Goal: Task Accomplishment & Management: Manage account settings

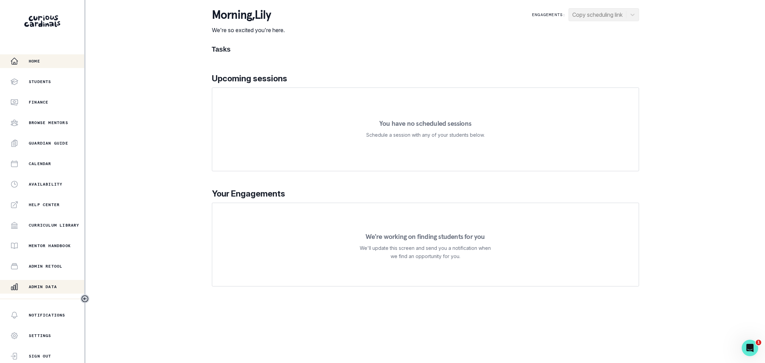
click at [51, 288] on p "Admin Data" at bounding box center [43, 286] width 28 height 5
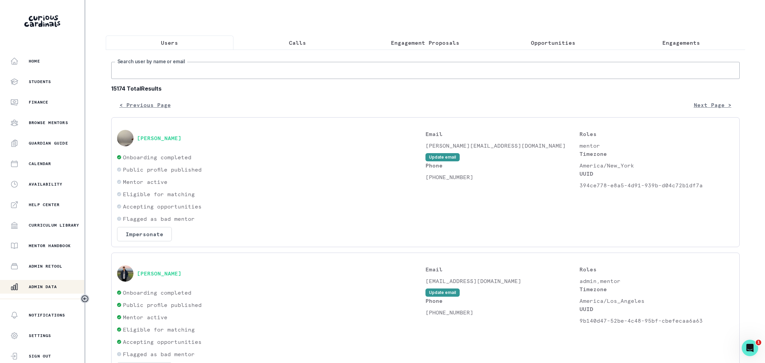
click at [206, 69] on input "Search user by name or email" at bounding box center [425, 70] width 628 height 17
type input "navya"
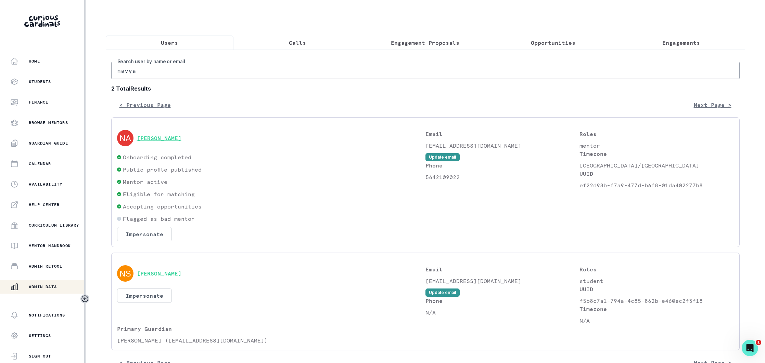
click at [162, 141] on button "[PERSON_NAME]" at bounding box center [159, 138] width 44 height 7
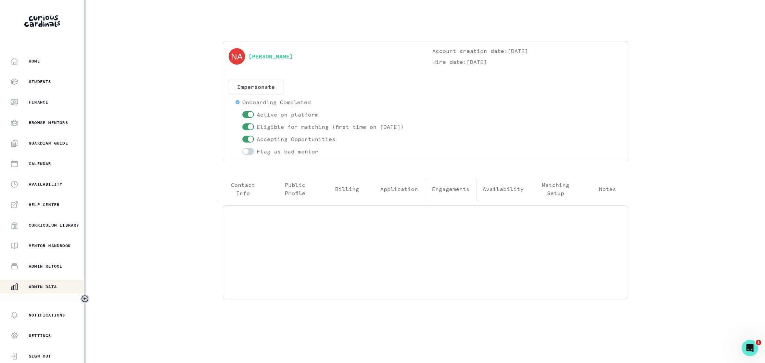
click at [443, 188] on p "Engagements" at bounding box center [451, 189] width 38 height 8
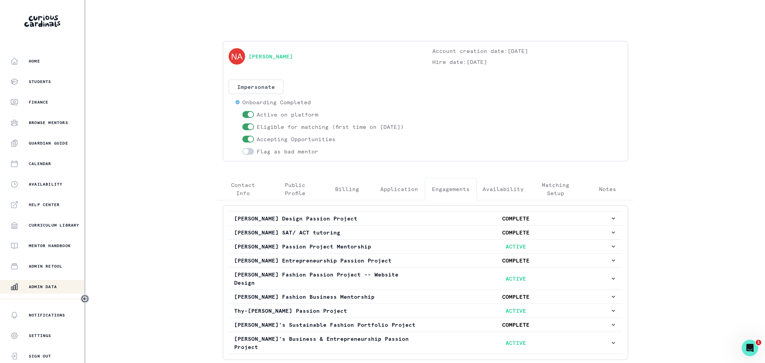
scroll to position [27, 0]
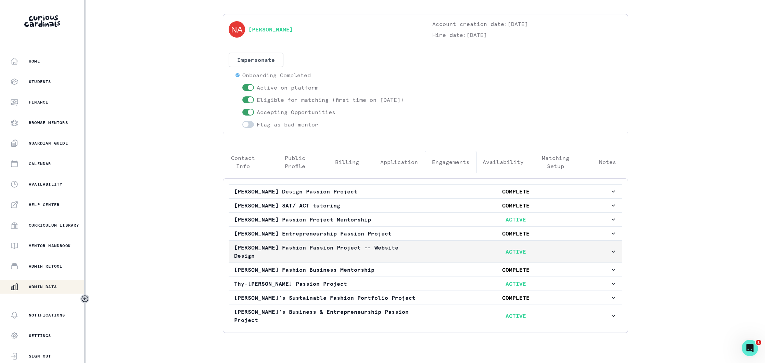
click at [434, 248] on p "ACTIVE" at bounding box center [516, 252] width 188 height 8
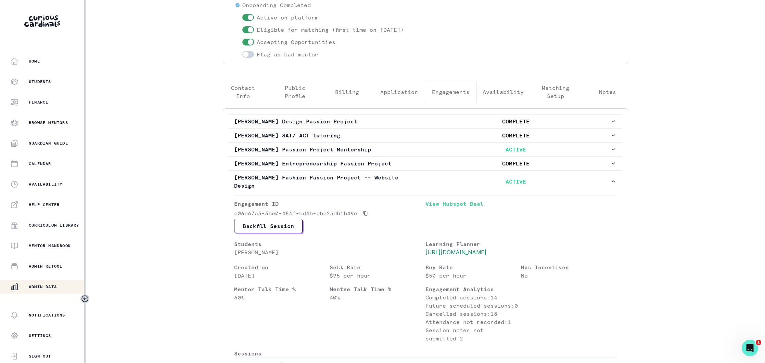
scroll to position [0, 0]
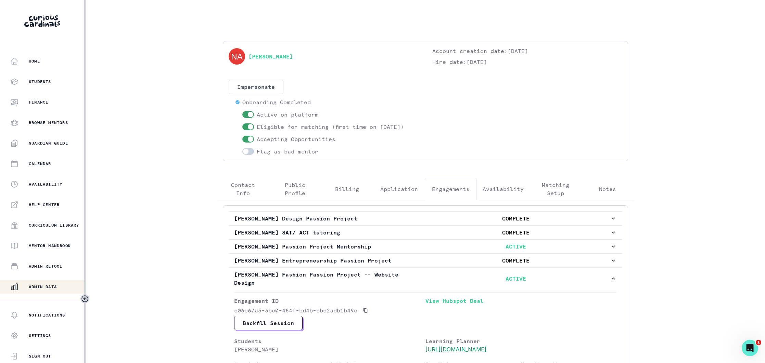
drag, startPoint x: 56, startPoint y: 283, endPoint x: 142, endPoint y: 208, distance: 114.1
click at [56, 282] on button "Admin Data" at bounding box center [43, 287] width 86 height 14
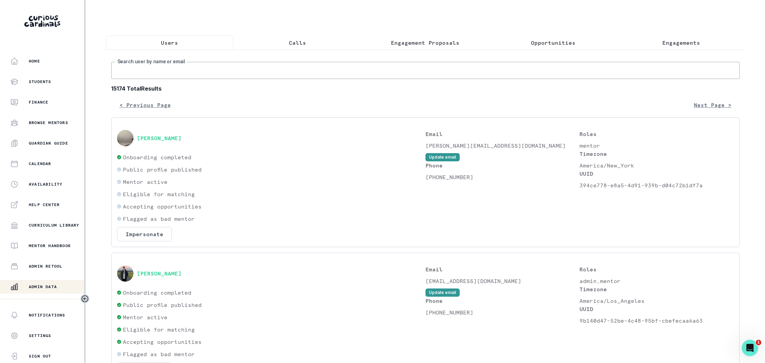
click at [198, 75] on input "Search user by name or email" at bounding box center [425, 70] width 628 height 17
paste input "[EMAIL_ADDRESS][DOMAIN_NAME]"
type input "[EMAIL_ADDRESS][DOMAIN_NAME]"
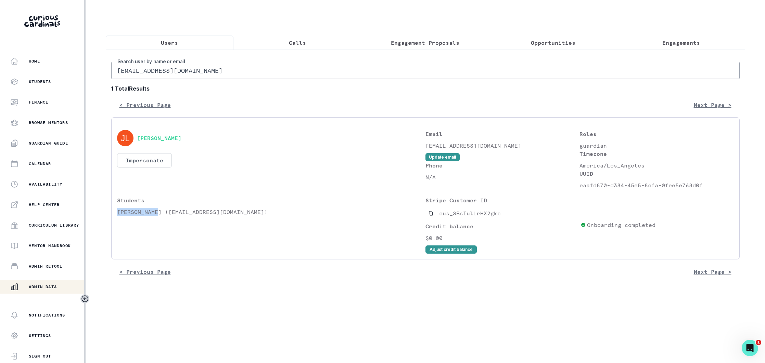
drag, startPoint x: 153, startPoint y: 214, endPoint x: 117, endPoint y: 214, distance: 35.9
click at [117, 214] on p "[PERSON_NAME] ([EMAIL_ADDRESS][DOMAIN_NAME])" at bounding box center [271, 212] width 308 height 8
copy p "[PERSON_NAME]"
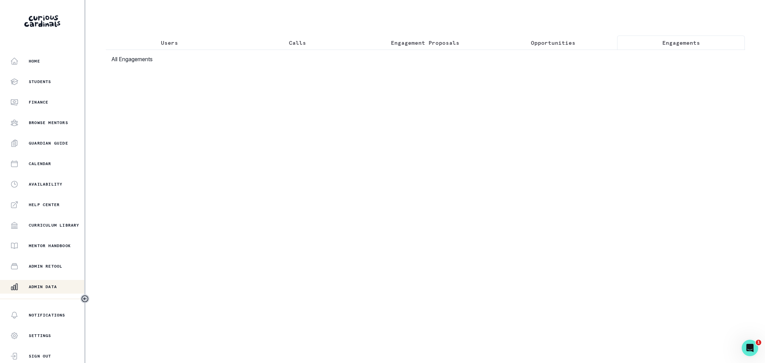
drag, startPoint x: 673, startPoint y: 44, endPoint x: 668, endPoint y: 44, distance: 5.1
click at [673, 44] on p "Engagements" at bounding box center [681, 43] width 38 height 8
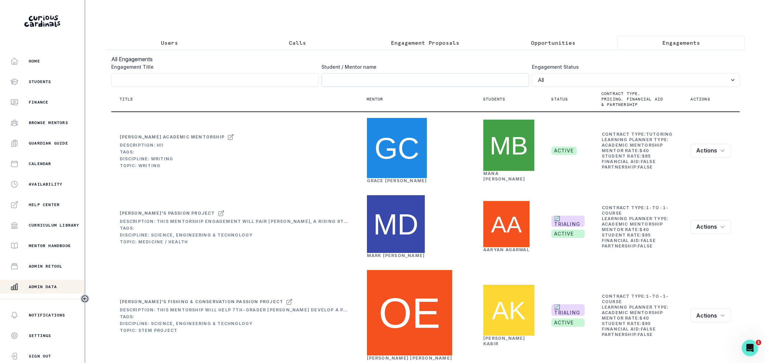
click at [378, 85] on input "Engagement Title" at bounding box center [425, 80] width 208 height 14
paste input "[PERSON_NAME]"
click button "submit" at bounding box center [0, 0] width 0 height 0
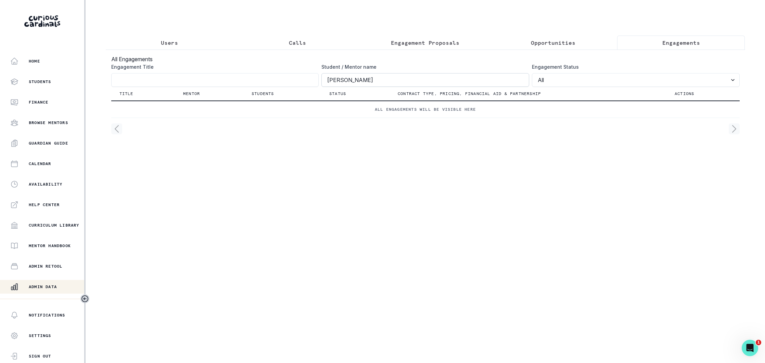
type input "[PERSON_NAME]"
click button "submit" at bounding box center [0, 0] width 0 height 0
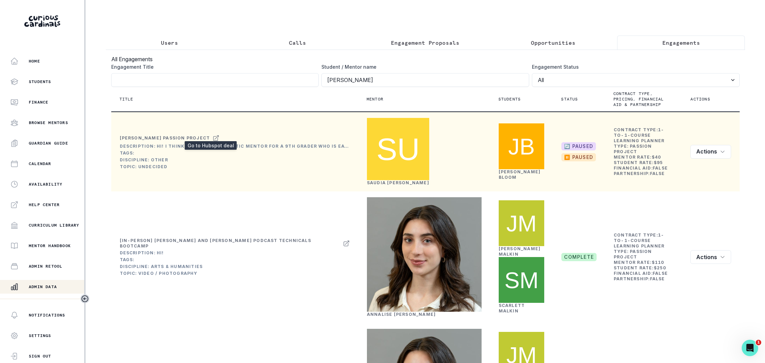
click at [212, 137] on icon at bounding box center [215, 138] width 7 height 8
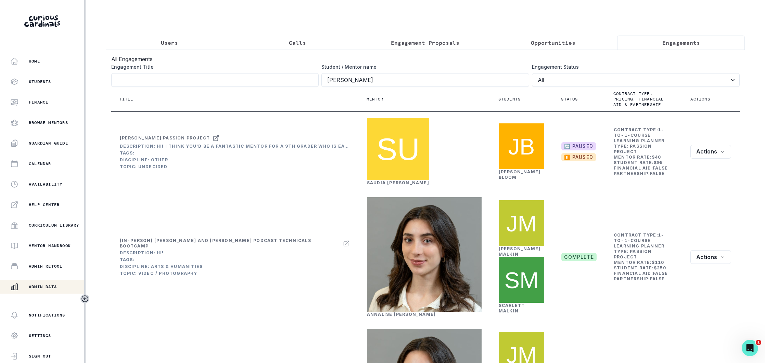
click at [172, 40] on p "Users" at bounding box center [169, 43] width 17 height 8
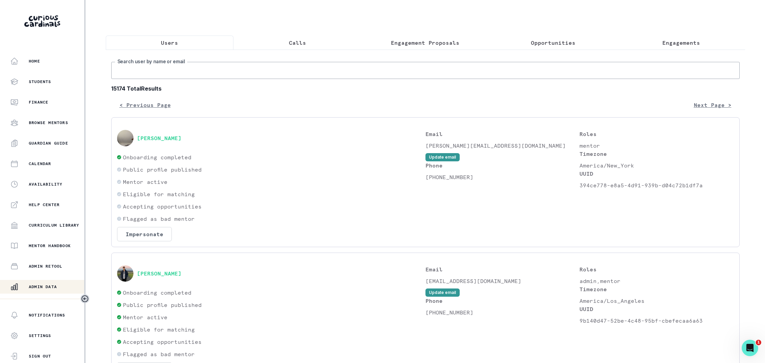
click at [212, 70] on input "Search user by name or email" at bounding box center [425, 70] width 628 height 17
paste input "[EMAIL_ADDRESS][PERSON_NAME][DOMAIN_NAME]"
type input "[EMAIL_ADDRESS][PERSON_NAME][DOMAIN_NAME]"
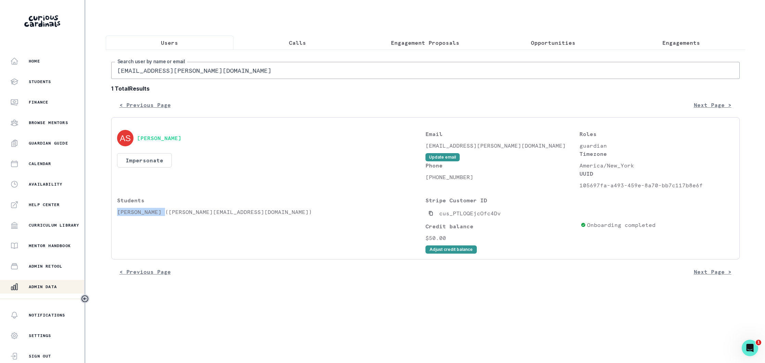
drag, startPoint x: 163, startPoint y: 212, endPoint x: 114, endPoint y: 214, distance: 49.0
click at [114, 214] on div "[PERSON_NAME] Impersonate Confirmation Are you sure? Impersonating means that w…" at bounding box center [425, 188] width 628 height 142
copy p "[PERSON_NAME]"
click at [666, 41] on p "Engagements" at bounding box center [681, 43] width 38 height 8
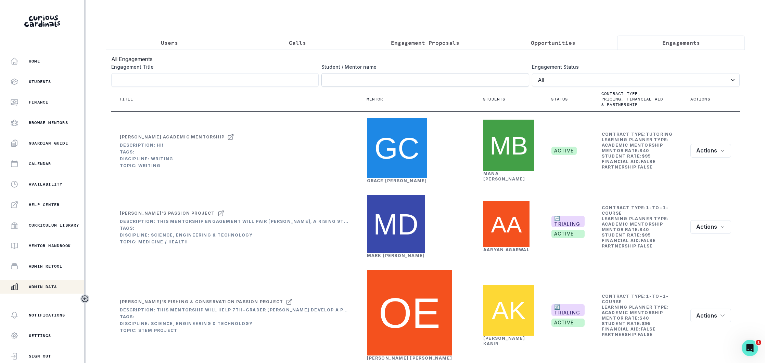
click at [355, 81] on input "Engagement Title" at bounding box center [425, 80] width 208 height 14
paste input "[PERSON_NAME]"
type input "[PERSON_NAME]"
click button "submit" at bounding box center [0, 0] width 0 height 0
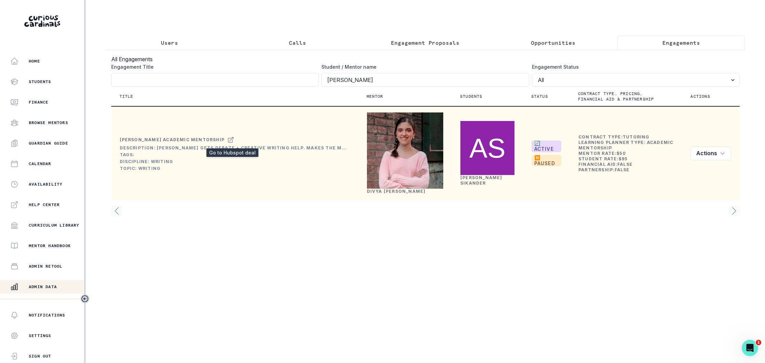
click at [231, 141] on icon at bounding box center [230, 139] width 5 height 5
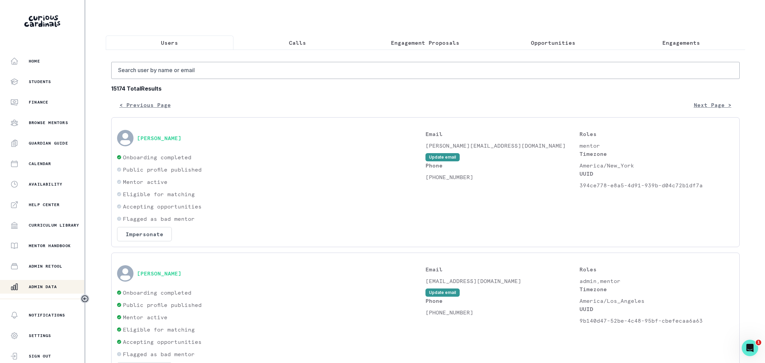
drag, startPoint x: 162, startPoint y: 44, endPoint x: 175, endPoint y: 64, distance: 23.9
click at [162, 44] on p "Users" at bounding box center [169, 43] width 17 height 8
click at [180, 67] on input "Search user by name or email" at bounding box center [425, 70] width 628 height 17
paste input "[EMAIL_ADDRESS][DOMAIN_NAME]"
type input "[EMAIL_ADDRESS][DOMAIN_NAME]"
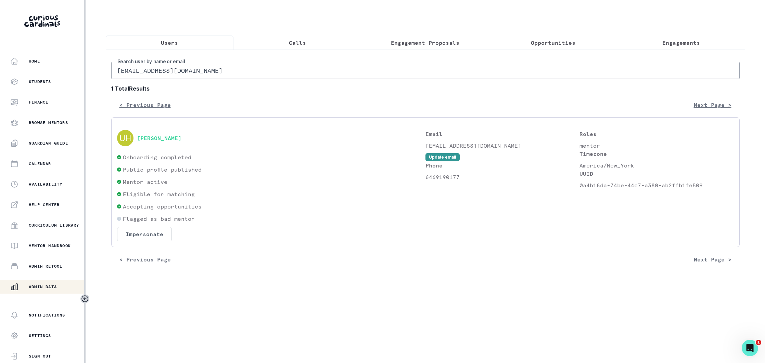
drag, startPoint x: 215, startPoint y: 70, endPoint x: 112, endPoint y: 73, distance: 103.4
click at [112, 73] on input "[EMAIL_ADDRESS][DOMAIN_NAME]" at bounding box center [425, 70] width 628 height 17
paste input "alittlesquareemail"
type input "[EMAIL_ADDRESS][DOMAIN_NAME]"
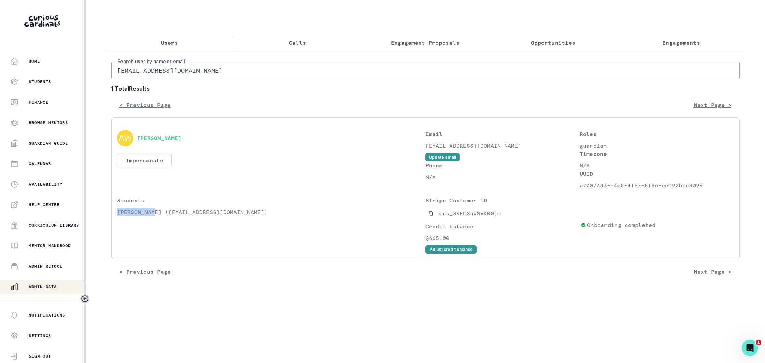
drag, startPoint x: 150, startPoint y: 212, endPoint x: 115, endPoint y: 215, distance: 35.0
click at [115, 215] on div "[PERSON_NAME] Impersonate Confirmation Are you sure? Impersonating means that w…" at bounding box center [425, 188] width 628 height 142
copy p "[PERSON_NAME]"
click at [678, 40] on p "Engagements" at bounding box center [681, 43] width 38 height 8
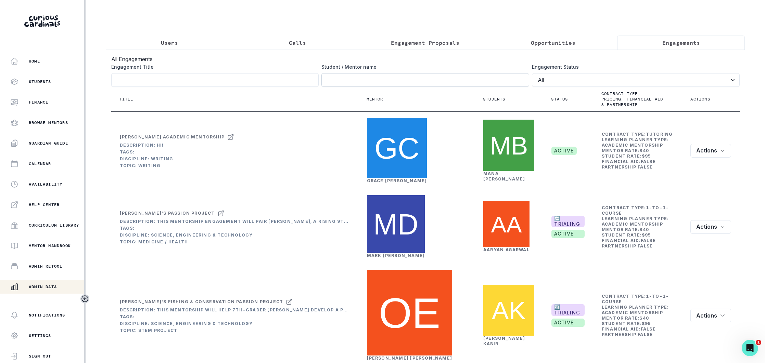
click at [336, 80] on input "Engagement Title" at bounding box center [425, 80] width 208 height 14
paste input "[PERSON_NAME]"
type input "[PERSON_NAME]"
click button "submit" at bounding box center [0, 0] width 0 height 0
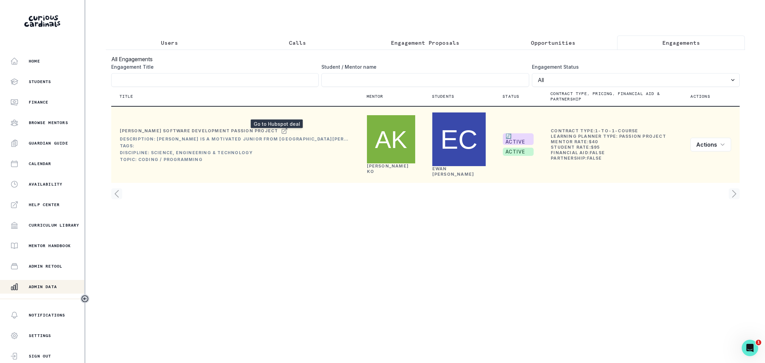
click at [281, 127] on icon at bounding box center [284, 131] width 7 height 8
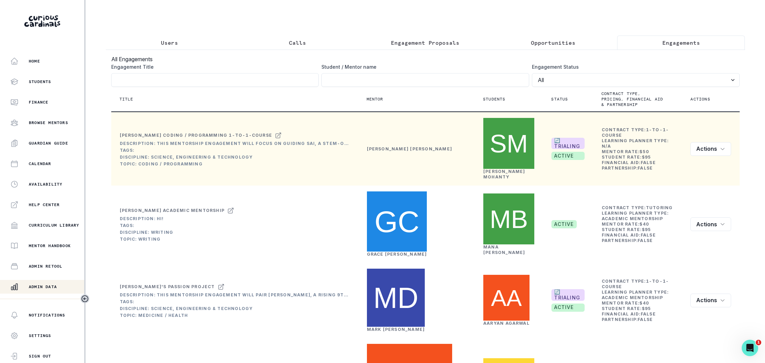
drag, startPoint x: 174, startPoint y: 40, endPoint x: 175, endPoint y: 46, distance: 6.2
click at [174, 40] on p "Users" at bounding box center [169, 43] width 17 height 8
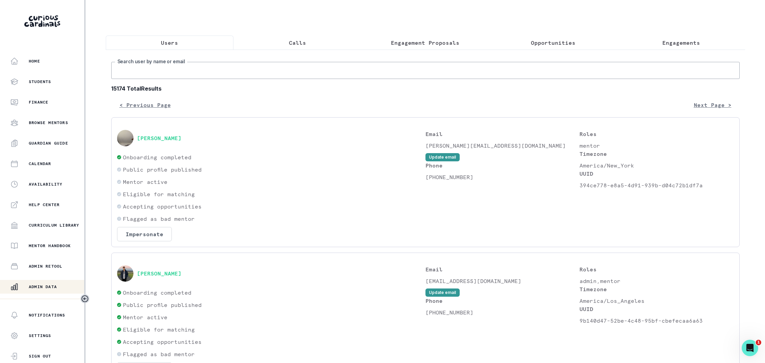
click at [186, 71] on input "Search user by name or email" at bounding box center [425, 70] width 628 height 17
paste input "[PERSON_NAME][EMAIL_ADDRESS][PERSON_NAME][DOMAIN_NAME]"
type input "[PERSON_NAME][EMAIL_ADDRESS][PERSON_NAME][DOMAIN_NAME]"
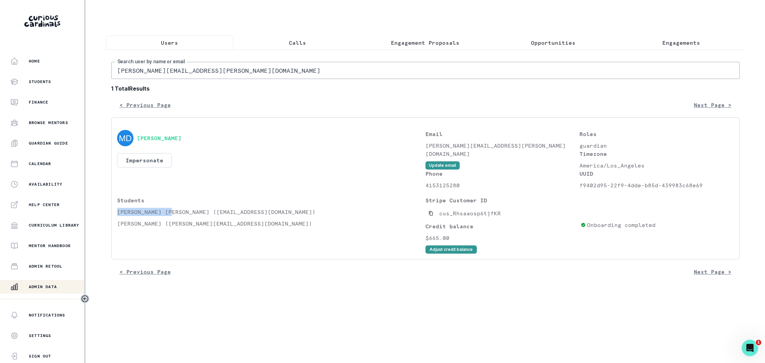
drag, startPoint x: 171, startPoint y: 212, endPoint x: 117, endPoint y: 214, distance: 54.1
click at [117, 214] on p "[PERSON_NAME] [PERSON_NAME] ([EMAIL_ADDRESS][DOMAIN_NAME])" at bounding box center [271, 212] width 308 height 8
copy p "[PERSON_NAME] [PERSON_NAME]"
click at [681, 42] on p "Engagements" at bounding box center [681, 43] width 38 height 8
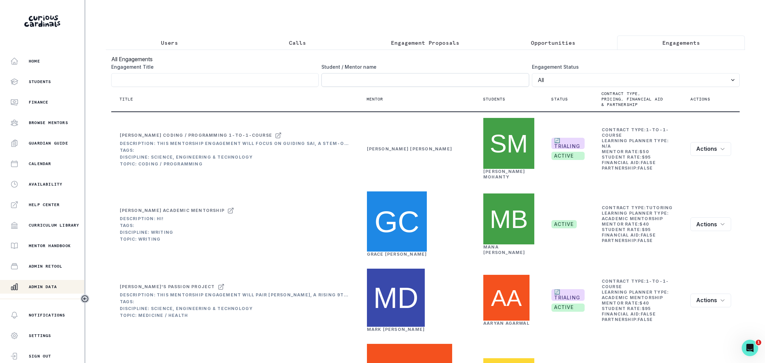
click at [343, 79] on input "Engagement Title" at bounding box center [425, 80] width 208 height 14
paste input "[PERSON_NAME] [PERSON_NAME]"
type input "[PERSON_NAME] [PERSON_NAME]"
click button "submit" at bounding box center [0, 0] width 0 height 0
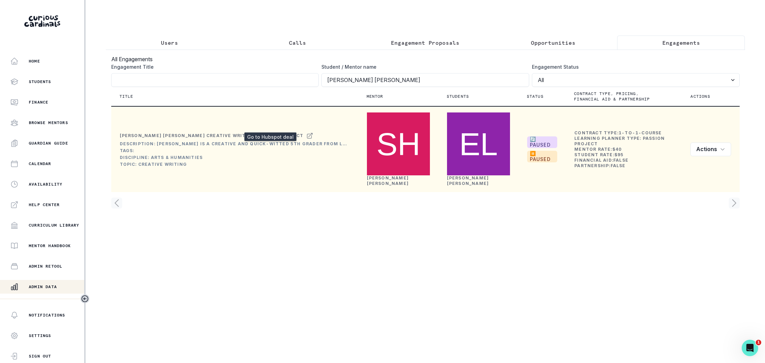
click at [306, 132] on icon at bounding box center [309, 136] width 7 height 8
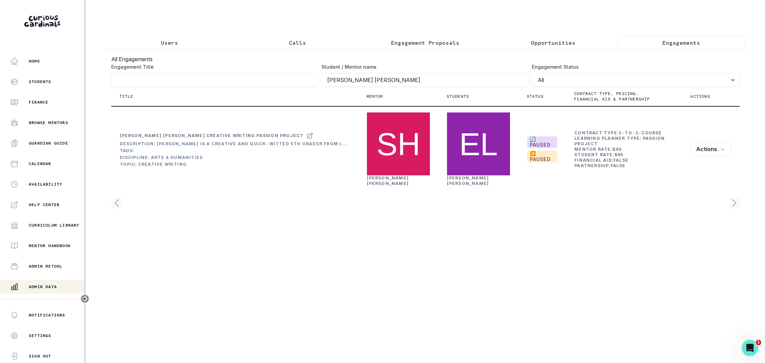
drag, startPoint x: 175, startPoint y: 40, endPoint x: 220, endPoint y: 48, distance: 46.2
click at [175, 40] on p "Users" at bounding box center [169, 43] width 17 height 8
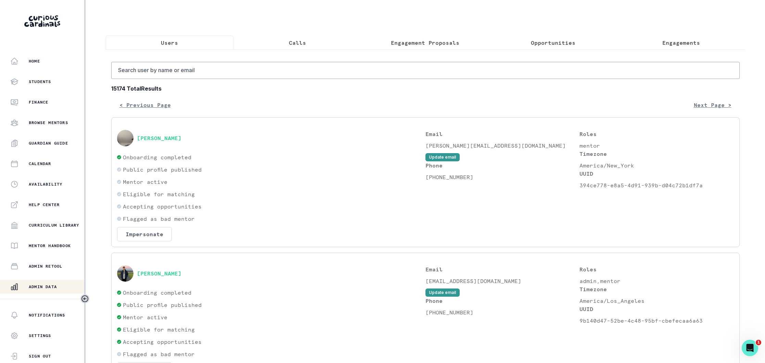
click at [680, 41] on p "Engagements" at bounding box center [681, 43] width 38 height 8
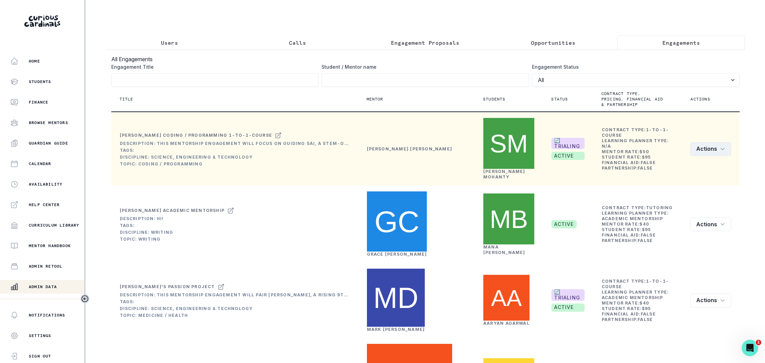
click at [721, 148] on icon "row menu" at bounding box center [722, 149] width 3 height 2
click at [677, 161] on button "Edit" at bounding box center [693, 161] width 76 height 11
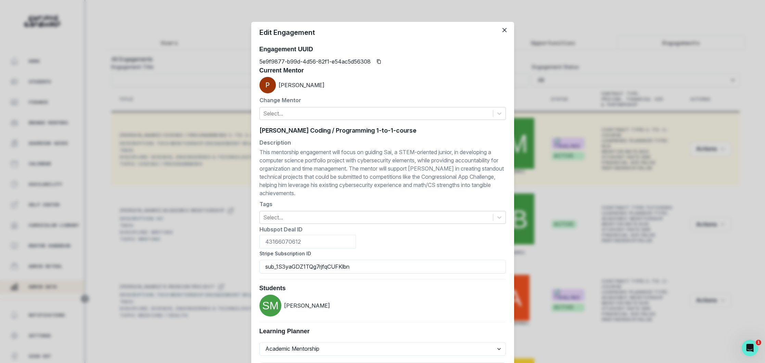
click at [323, 129] on div "[PERSON_NAME] Coding / Programming 1-to-1-course [PERSON_NAME] Coding / Program…" at bounding box center [382, 131] width 246 height 10
paste input "'s Cybersecurity Portfolio Passion Project"
type input "Sai's Cybersecurity Portfolio Passion Project"
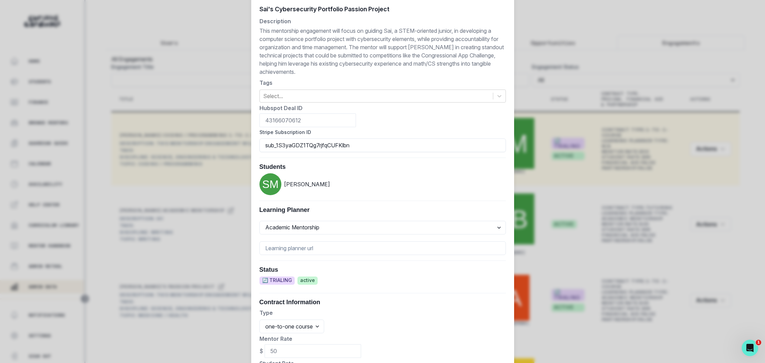
scroll to position [250, 0]
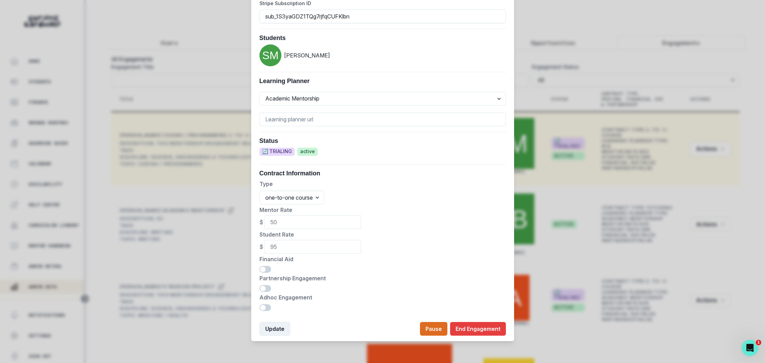
click at [272, 330] on button "Update" at bounding box center [274, 329] width 31 height 14
